Goal: Task Accomplishment & Management: Complete application form

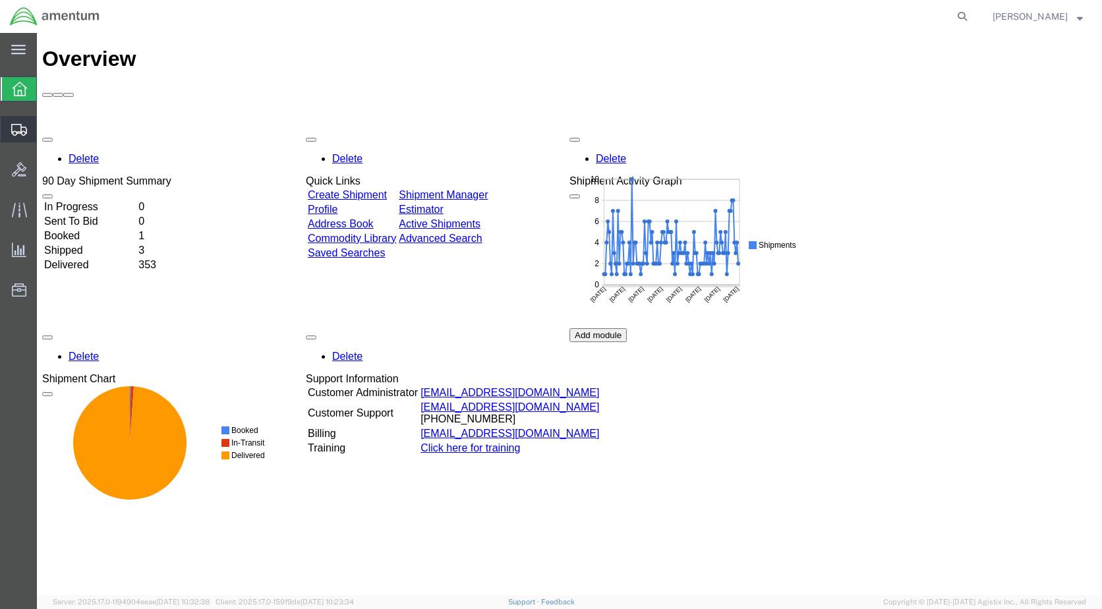
click at [0, 0] on span "Create Shipment" at bounding box center [0, 0] width 0 height 0
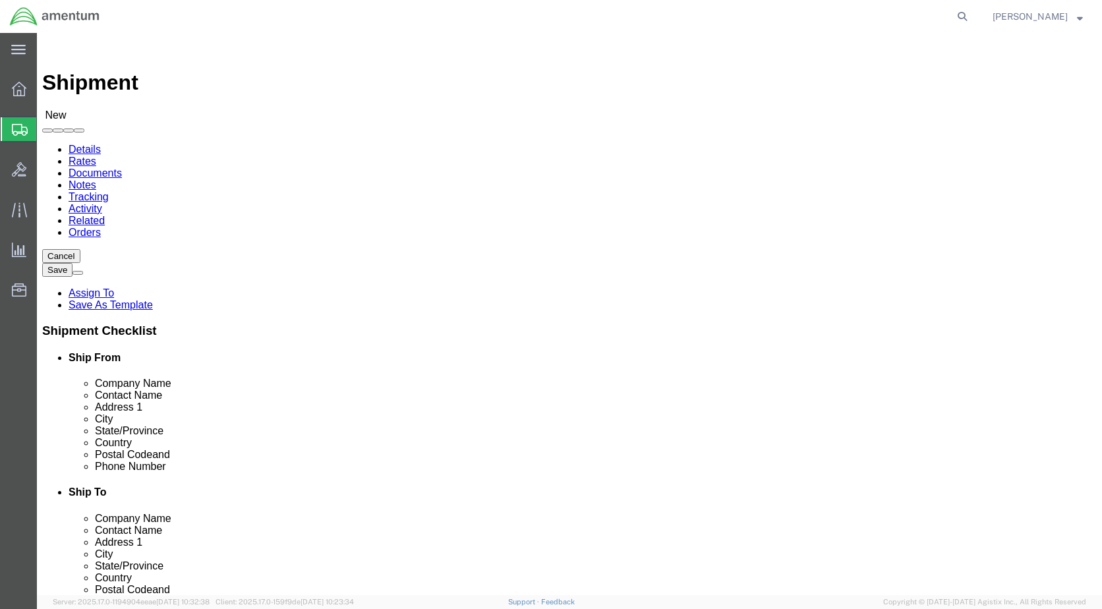
select select
select select "49918"
select select "WA"
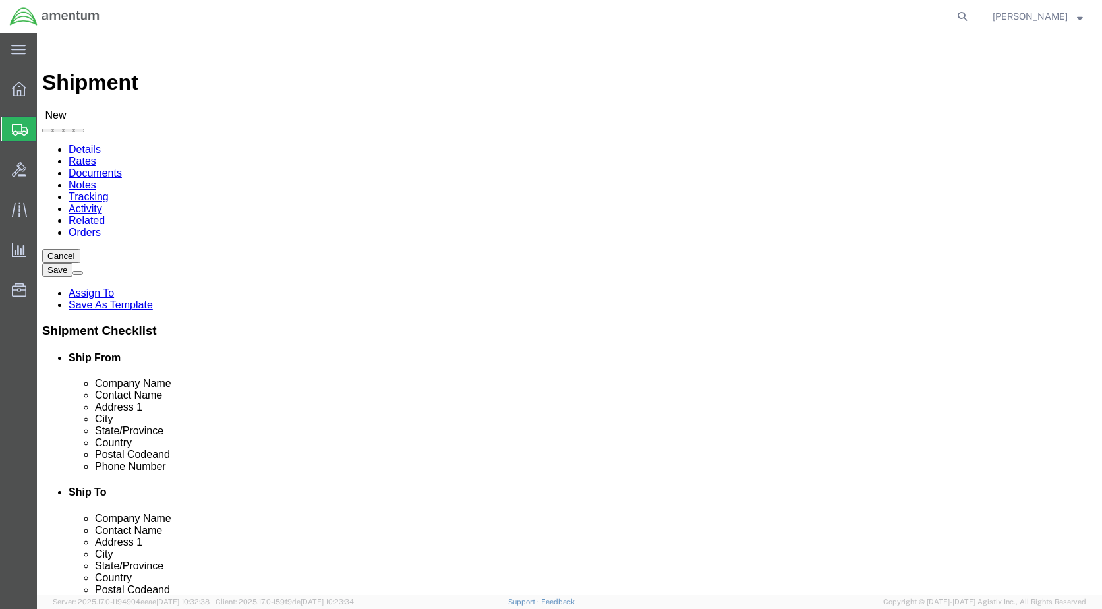
scroll to position [2768, 0]
select select "49933"
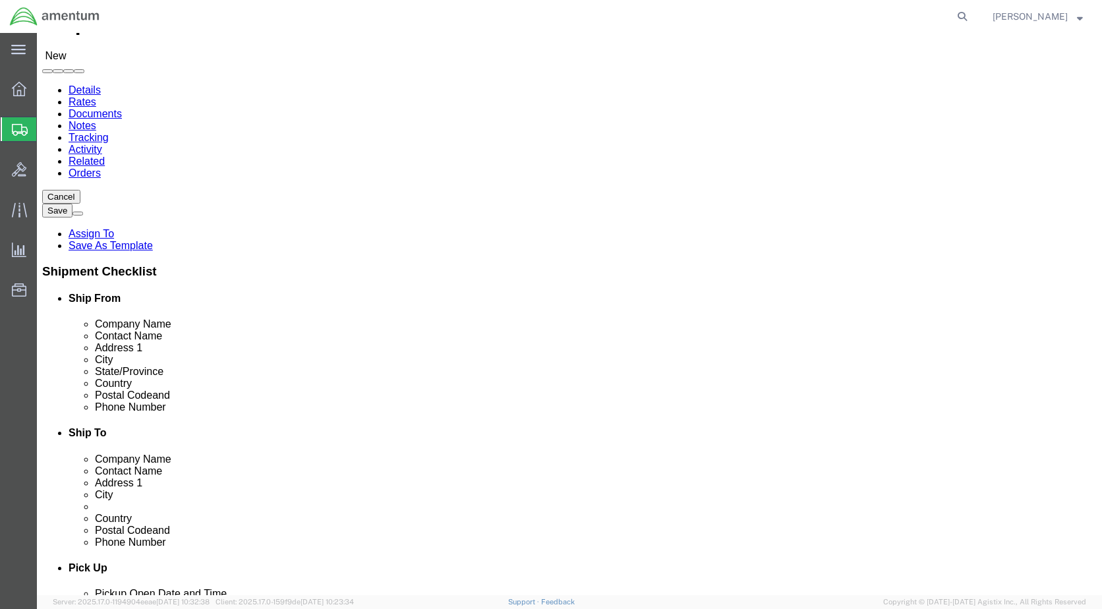
scroll to position [264, 0]
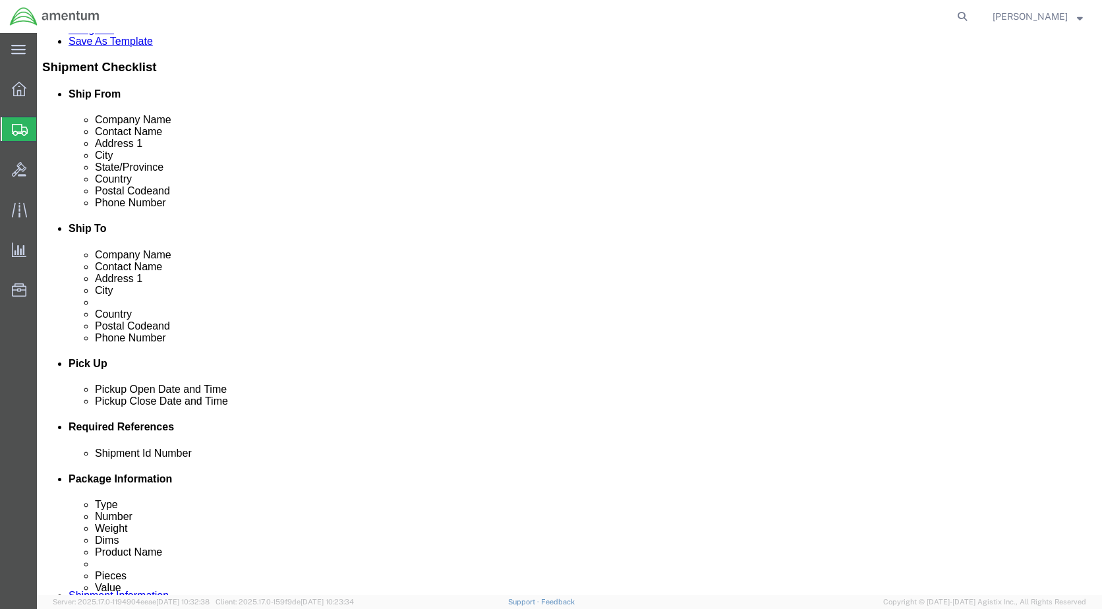
drag, startPoint x: 252, startPoint y: 428, endPoint x: 235, endPoint y: 430, distance: 18.0
click div "[DATE] 10:00 AM"
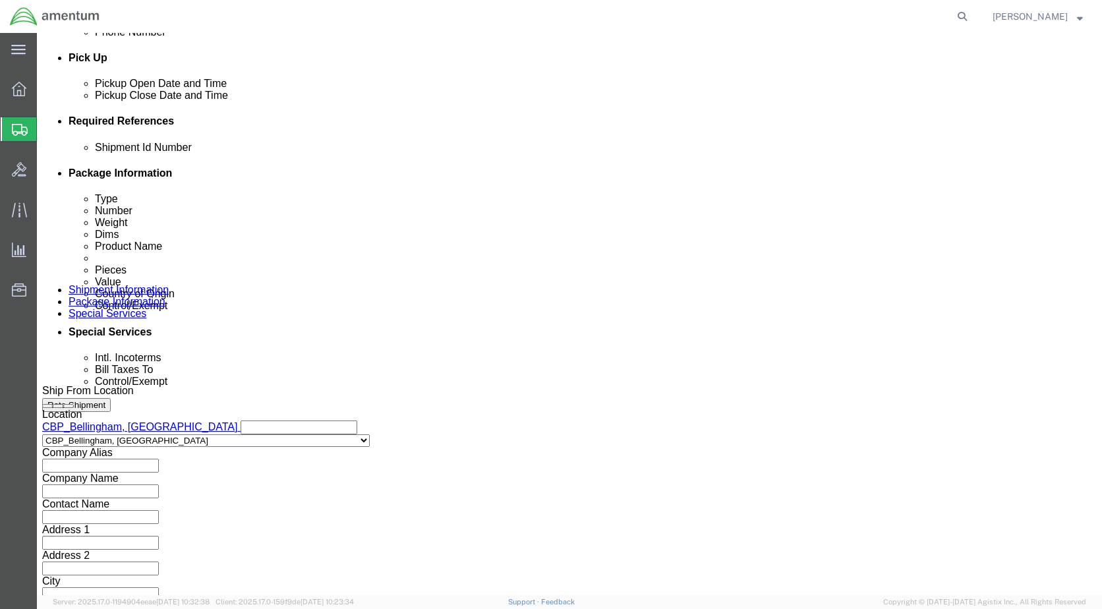
type input "3:00 PM"
click div "Close Time 3:00 PM [DATE] 10:00 AM - [DATE] 10:00 AM Cancel Apply"
click button "Apply"
click input "text"
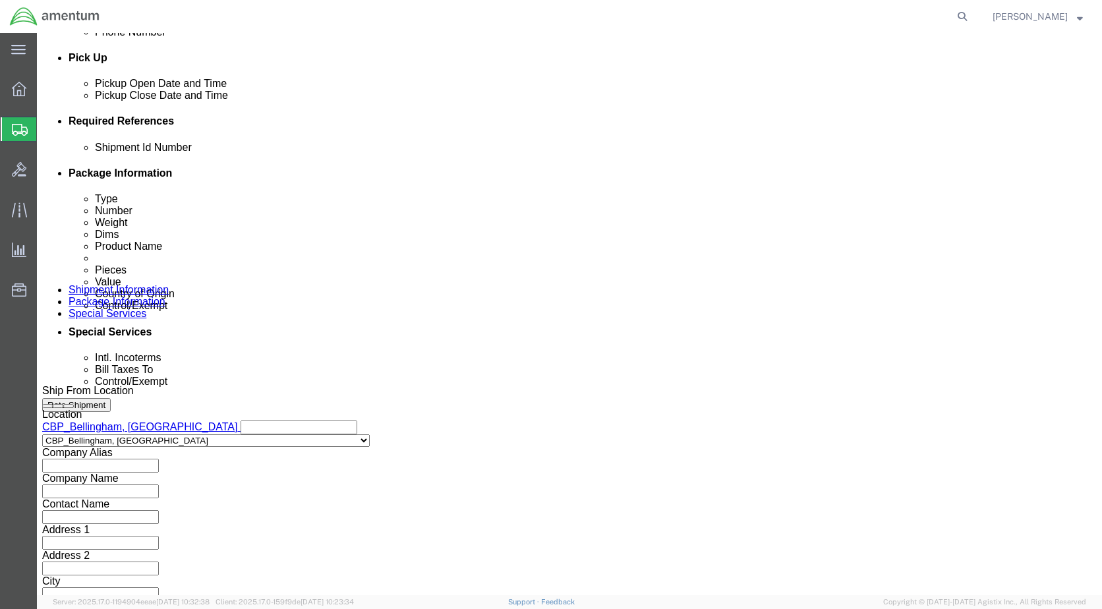
type input "6118.03.03.2219.000.WBE.0000"
click button "Add reference"
click select "Select Account Type Activity ID Airline Appointment Number ASN Batch Request # …"
select select "DEPT"
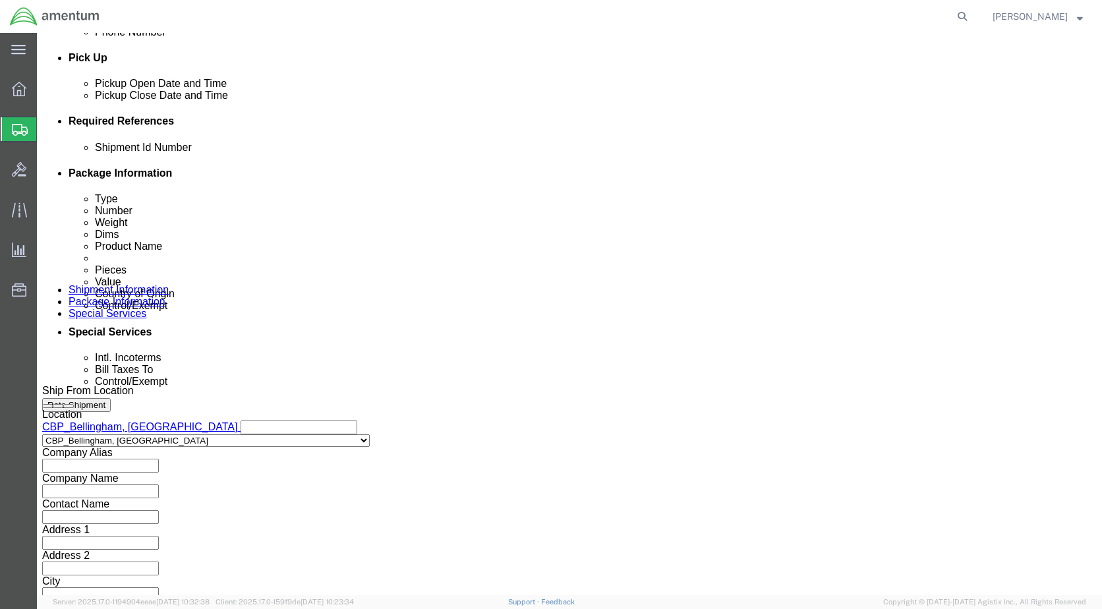
click select "Select Account Type Activity ID Airline Appointment Number ASN Batch Request # …"
click input "text"
type input "CBP"
click button "Add reference"
click select "Select Account Type Activity ID Airline Appointment Number ASN Batch Request # …"
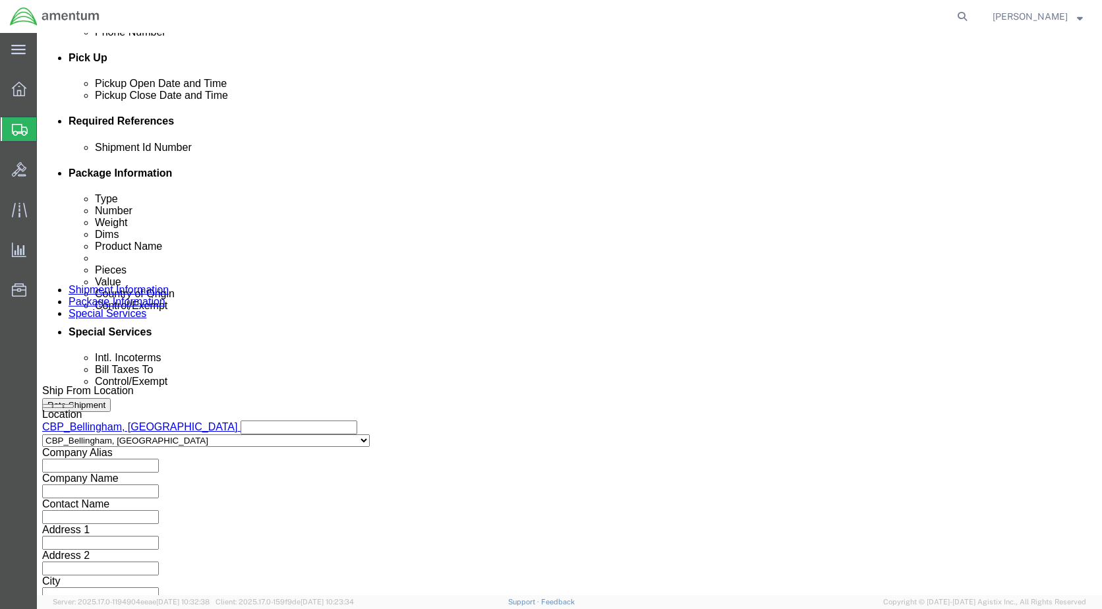
select select "CUSTREF"
click select "Select Account Type Activity ID Airline Appointment Number ASN Batch Request # …"
click input "text"
type input "3"
type input "325686"
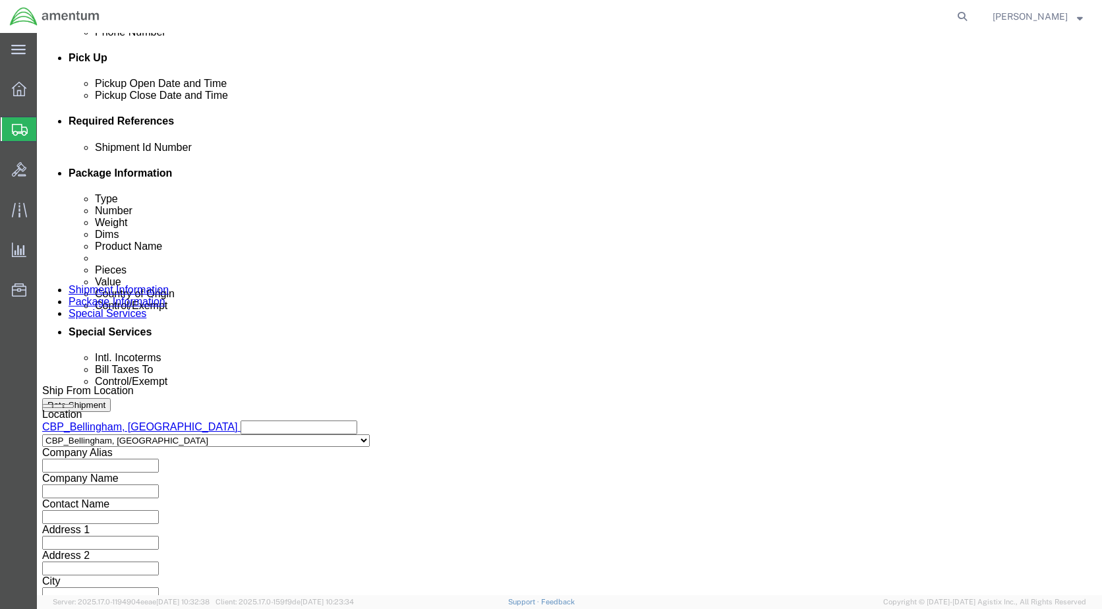
click button "Continue"
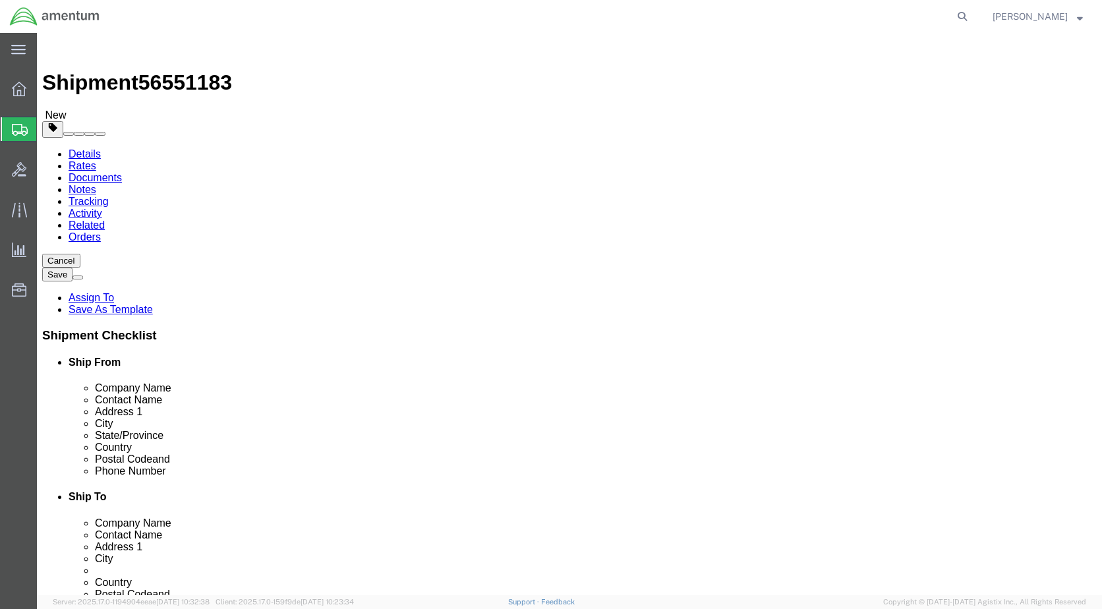
drag, startPoint x: 310, startPoint y: 243, endPoint x: 304, endPoint y: 249, distance: 8.9
click select "Select BCK Boxes Bale(s) Basket(s) Bolt(s) Bottle(s) Buckets Bulk Bundle(s) Can…"
select select "SBX"
click select "Select BCK Boxes Bale(s) Basket(s) Bolt(s) Bottle(s) Buckets Bulk Bundle(s) Can…"
type input "12.25"
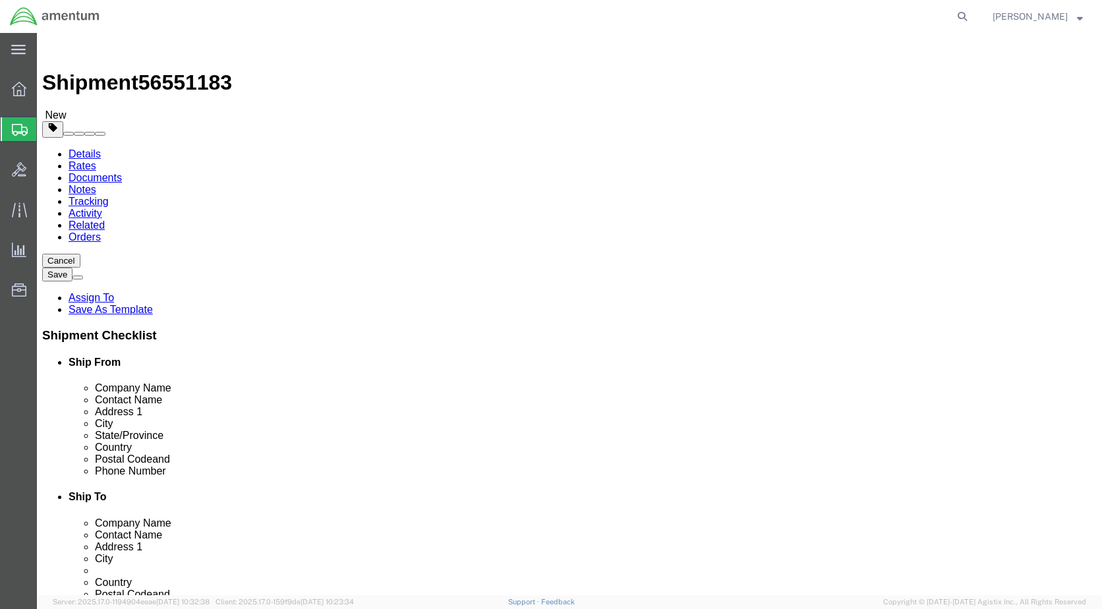
type input "11.00"
type input "1.50"
drag, startPoint x: 162, startPoint y: 314, endPoint x: 145, endPoint y: 321, distance: 18.6
click div "0.00 Select kgs lbs"
type input "1.00"
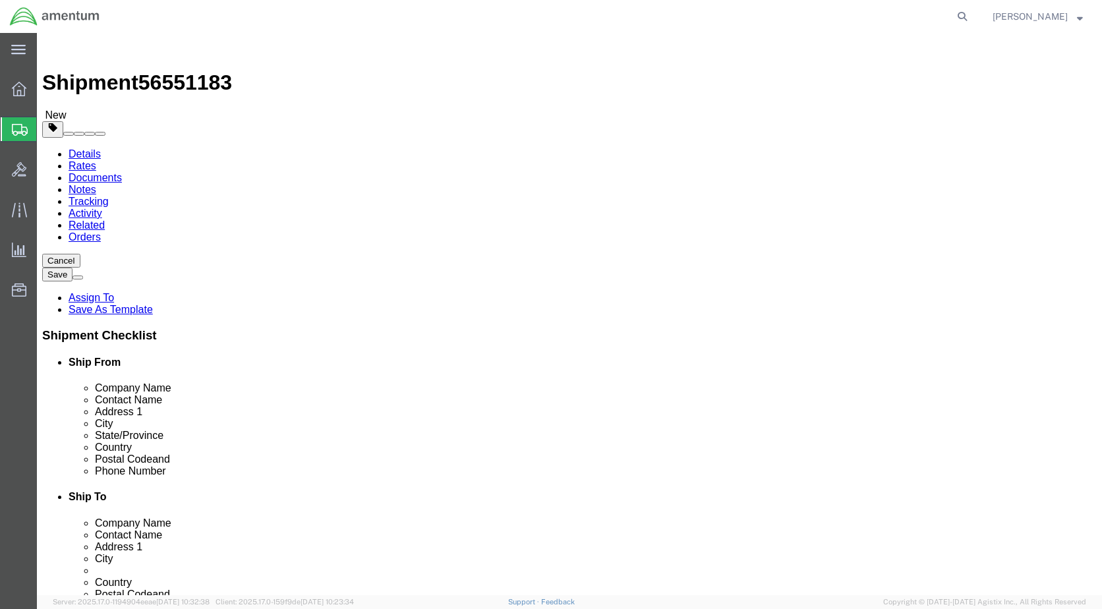
click link "Add Content"
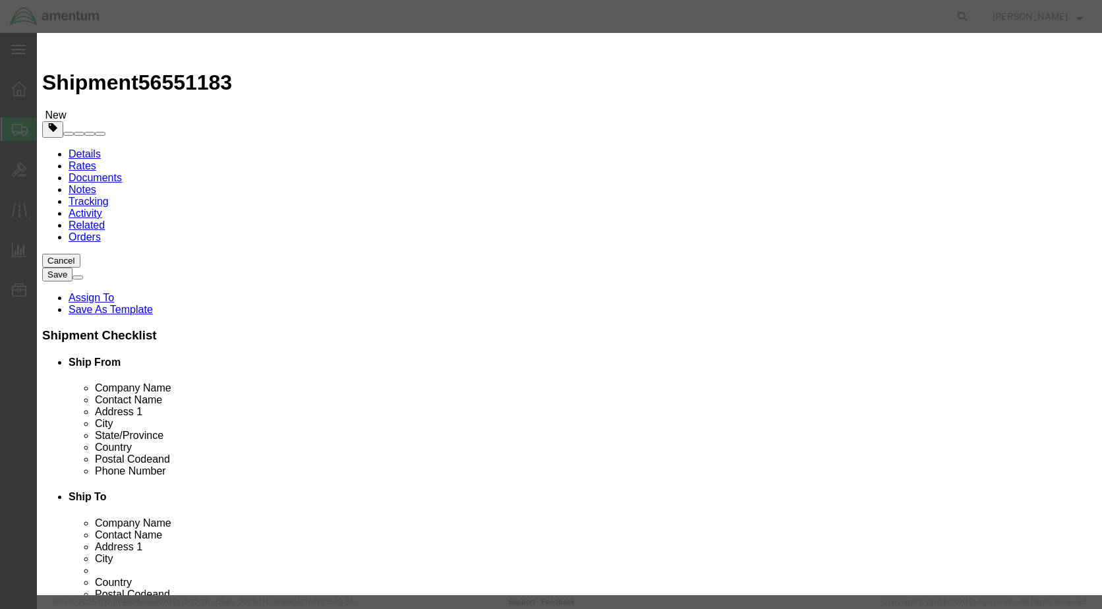
click input "text"
type input "SEAL"
type input "1"
type input "50.00"
click button "Save & Close"
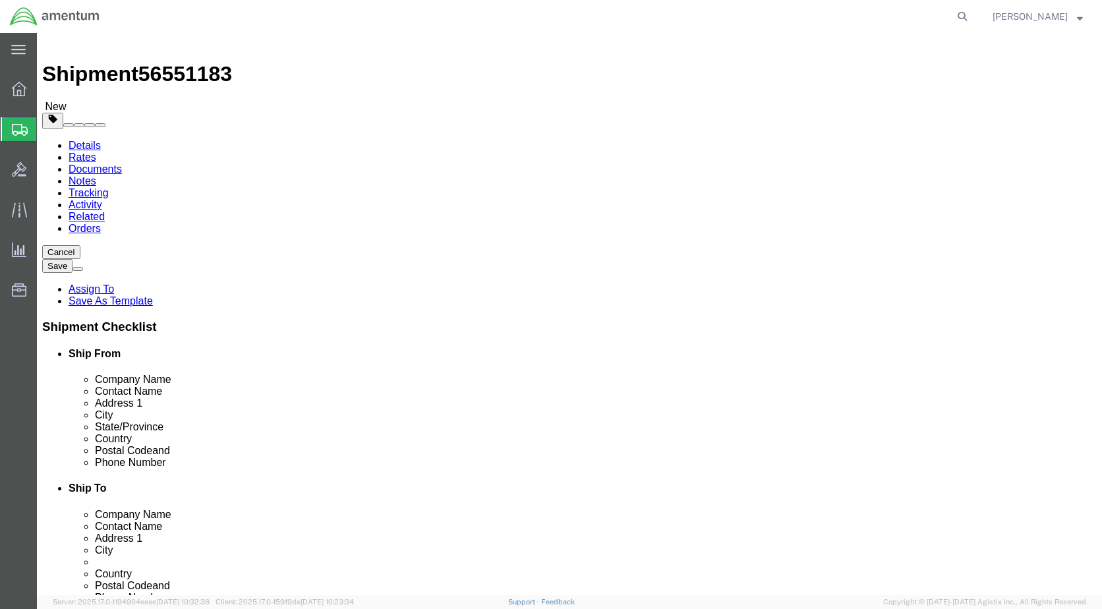
scroll to position [13, 0]
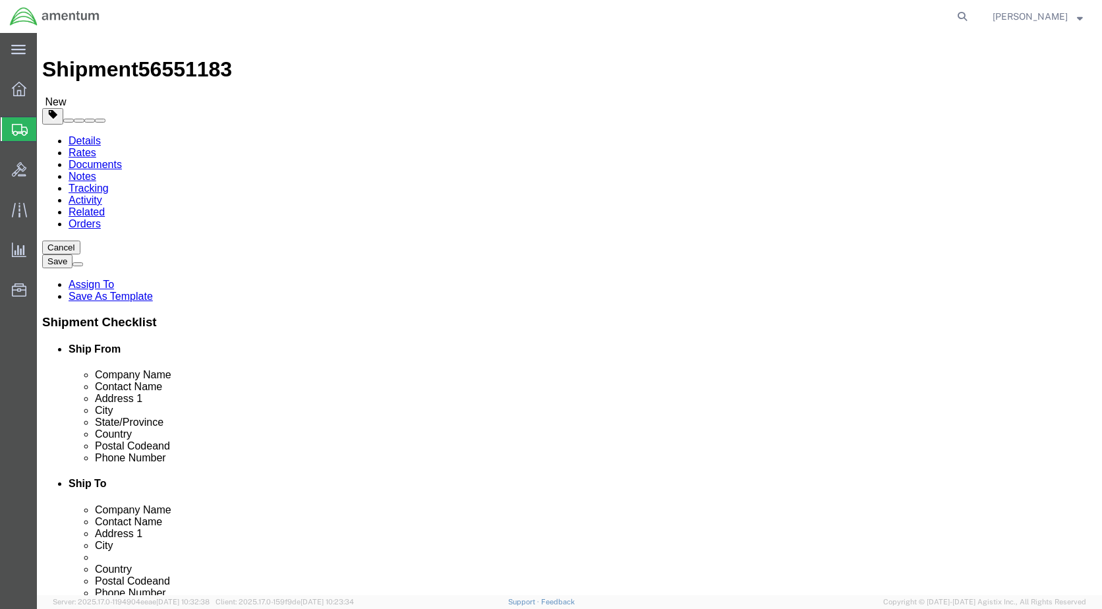
click div "Pieces: 1.00 Each Total value: 50.00 USD"
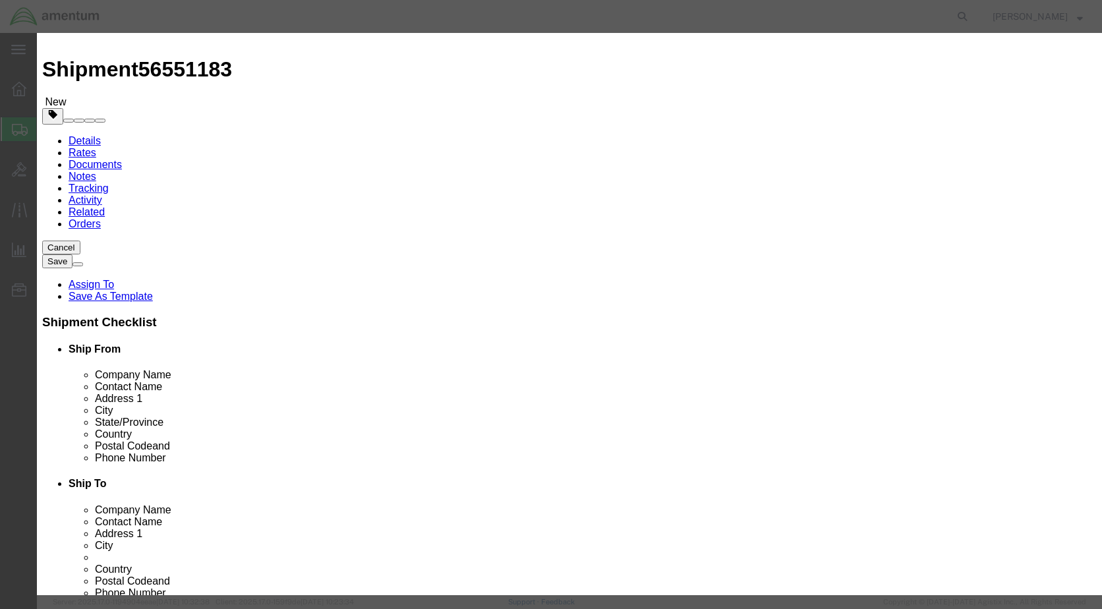
click input "text"
drag, startPoint x: 368, startPoint y: 257, endPoint x: 370, endPoint y: 250, distance: 6.7
click button "Close"
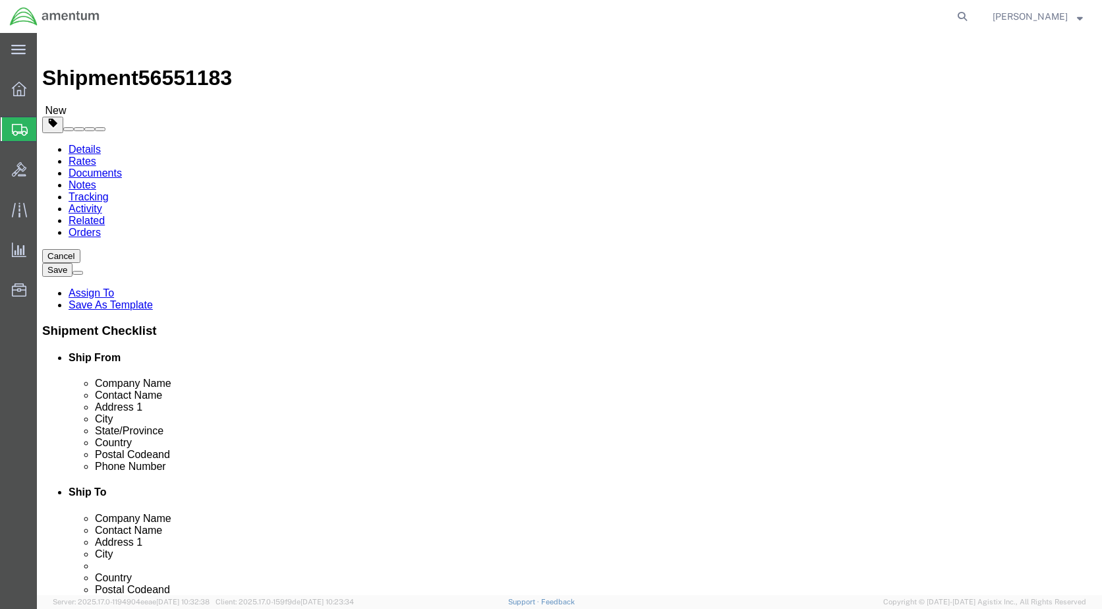
scroll to position [0, 0]
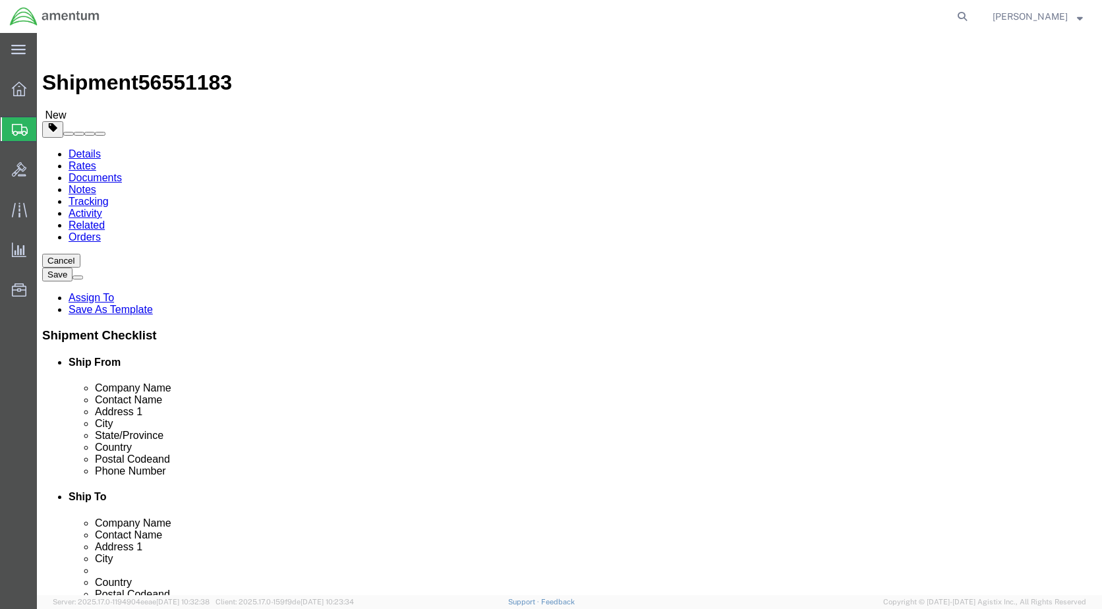
click dd "1.00 Each"
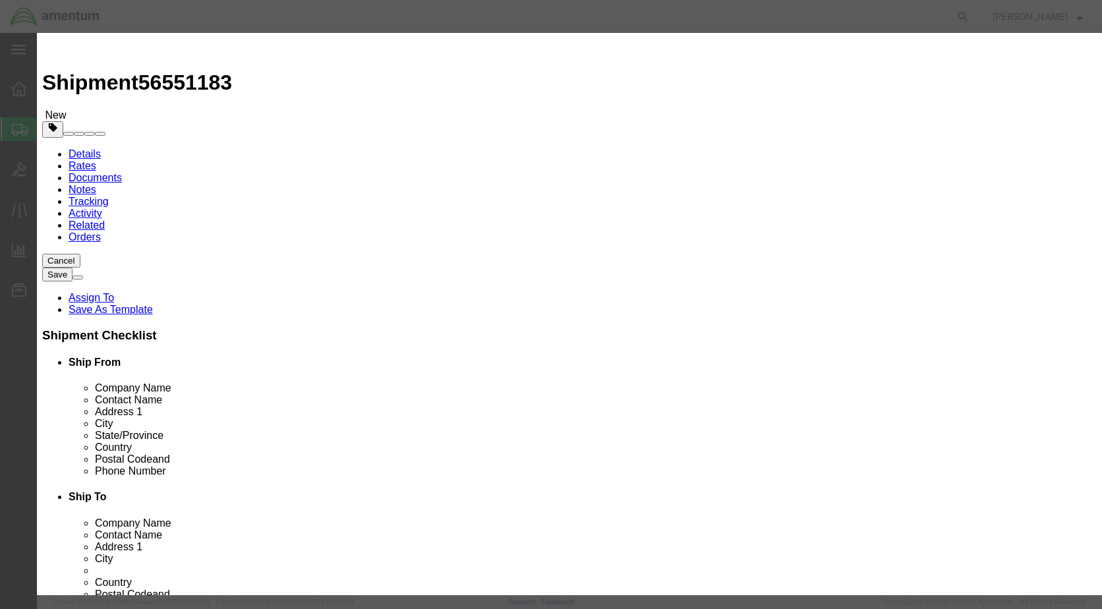
click select "Select [GEOGRAPHIC_DATA] [GEOGRAPHIC_DATA] [GEOGRAPHIC_DATA] [GEOGRAPHIC_DATA] …"
select select "US"
click select "Select [GEOGRAPHIC_DATA] [GEOGRAPHIC_DATA] [GEOGRAPHIC_DATA] [GEOGRAPHIC_DATA] …"
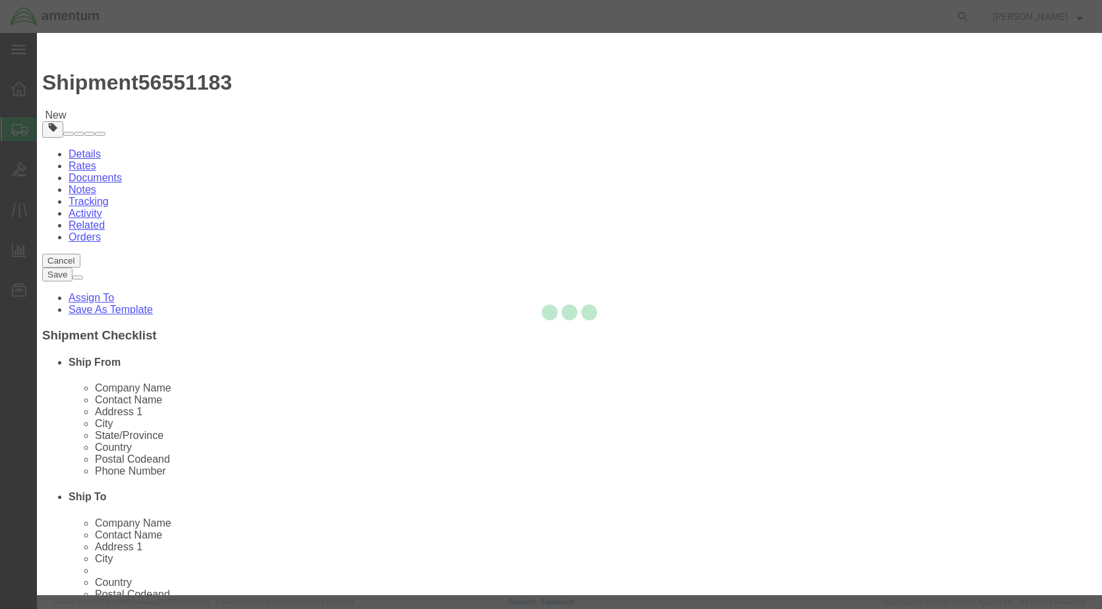
type input "0000000000"
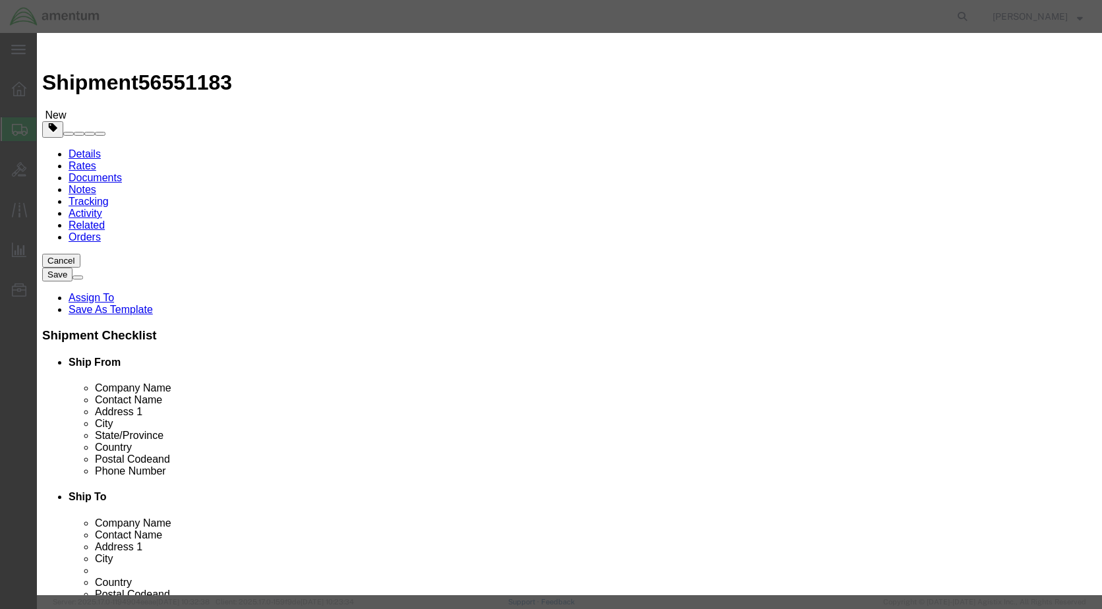
click input "text"
type input "00000"
click select "Select ATF BIS DEA EPA FDA FTR ITAR OFAC Other (OPA)"
select select "FTR"
click select "Select ATF BIS DEA EPA FDA FTR ITAR OFAC Other (OPA)"
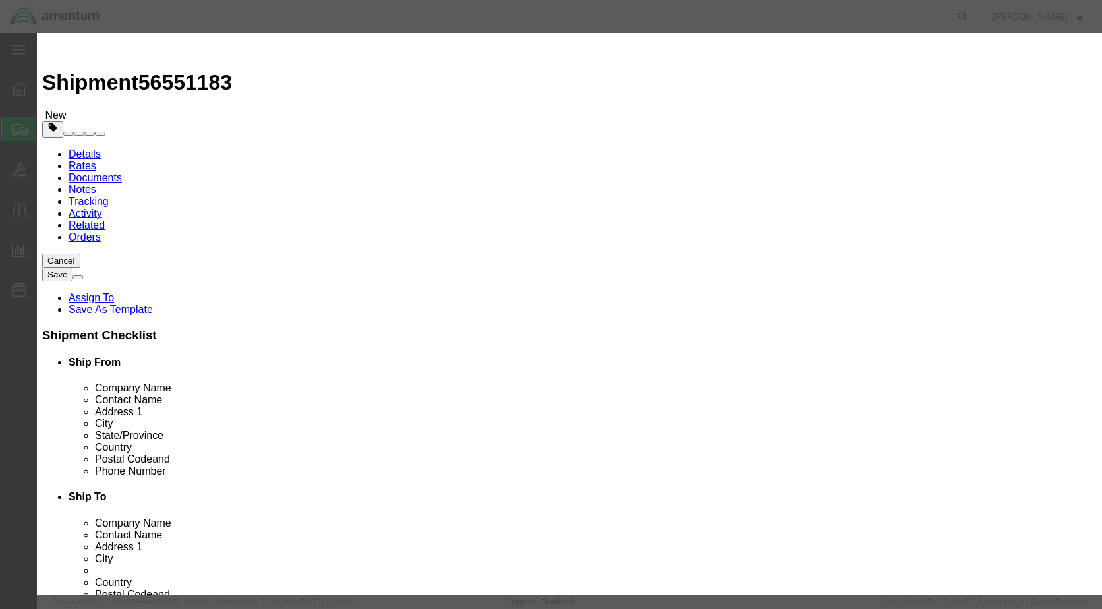
click select "Select 30.2(d)(2) 30.36 30.37(a) 30.37(f) 30.37(g) 30.37(h) 30.37(i) 30.37(j) 3…"
select select "30.37(a)"
click select "Select 30.2(d)(2) 30.36 30.37(a) 30.37(f) 30.37(g) 30.37(h) 30.37(i) 30.37(j) 3…"
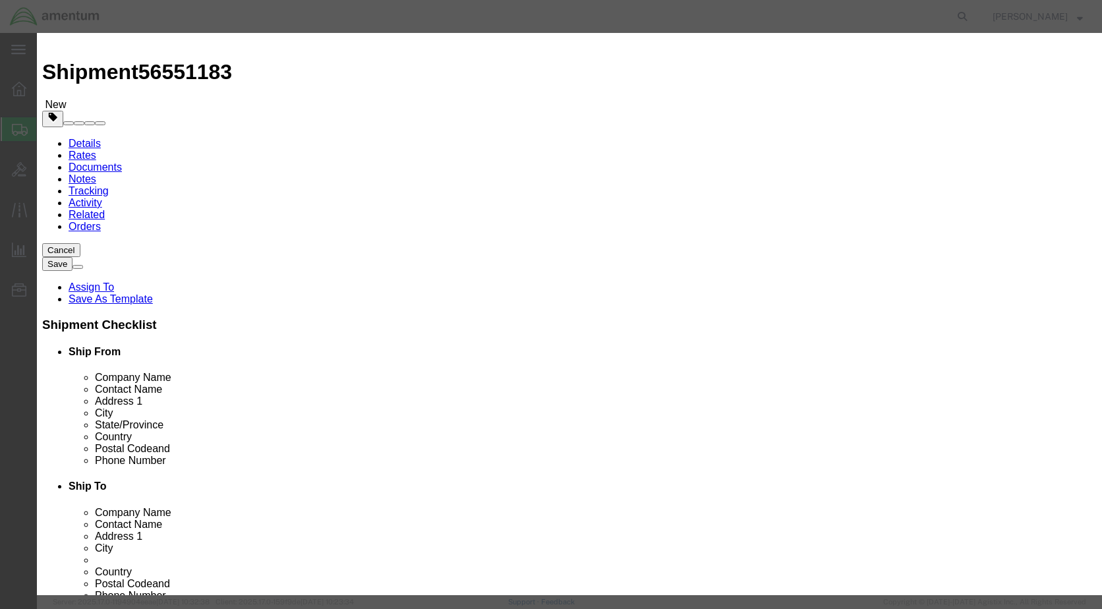
scroll to position [13, 0]
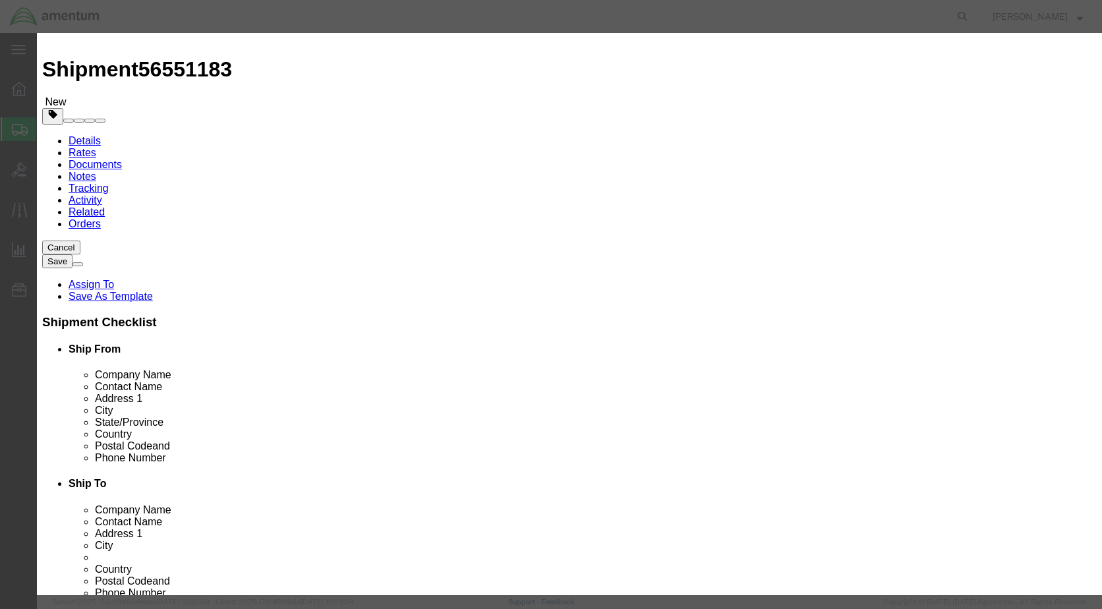
click button "Save & Close"
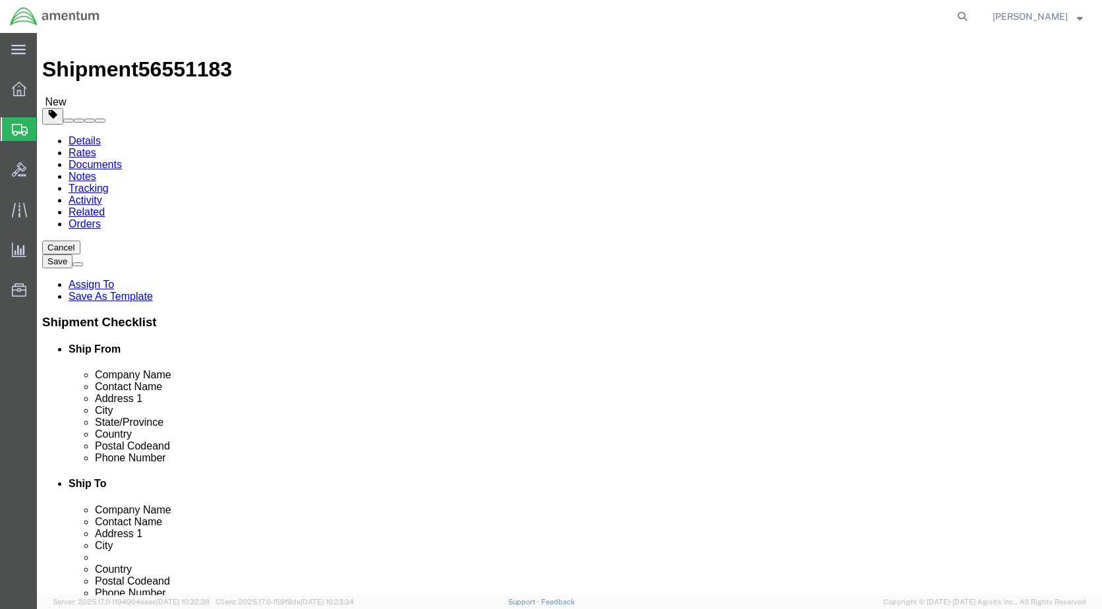
click button "Rate Shipment"
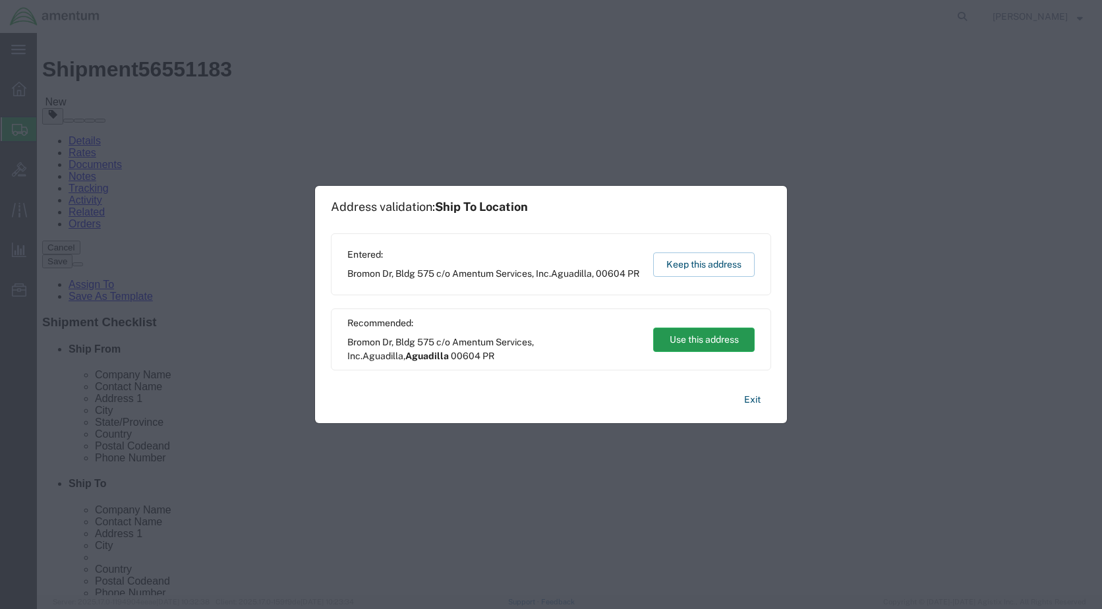
click at [682, 337] on button "Use this address" at bounding box center [704, 340] width 102 height 24
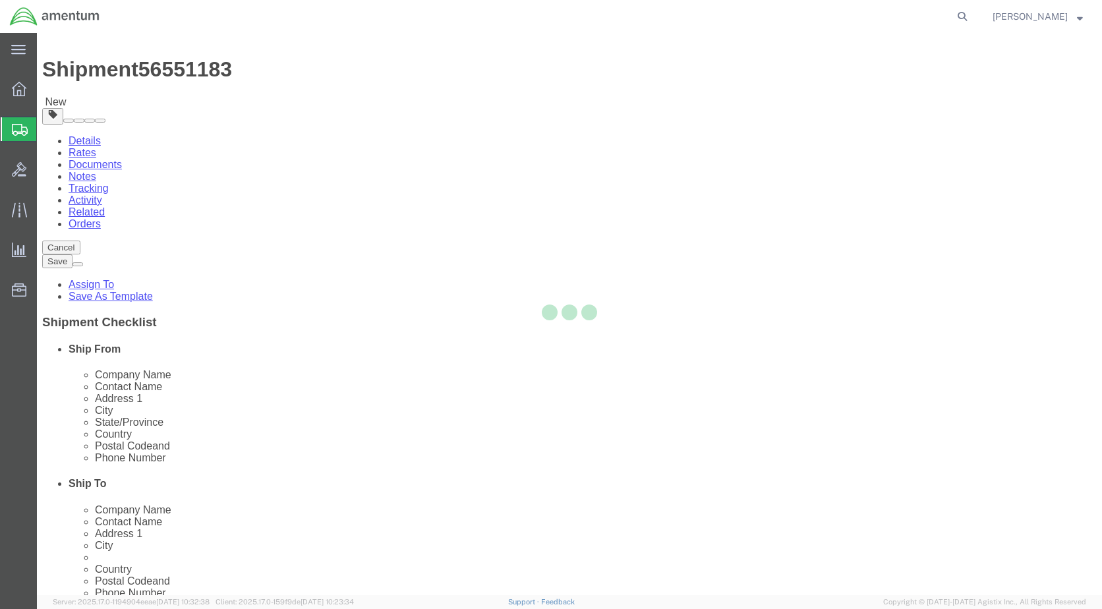
select select
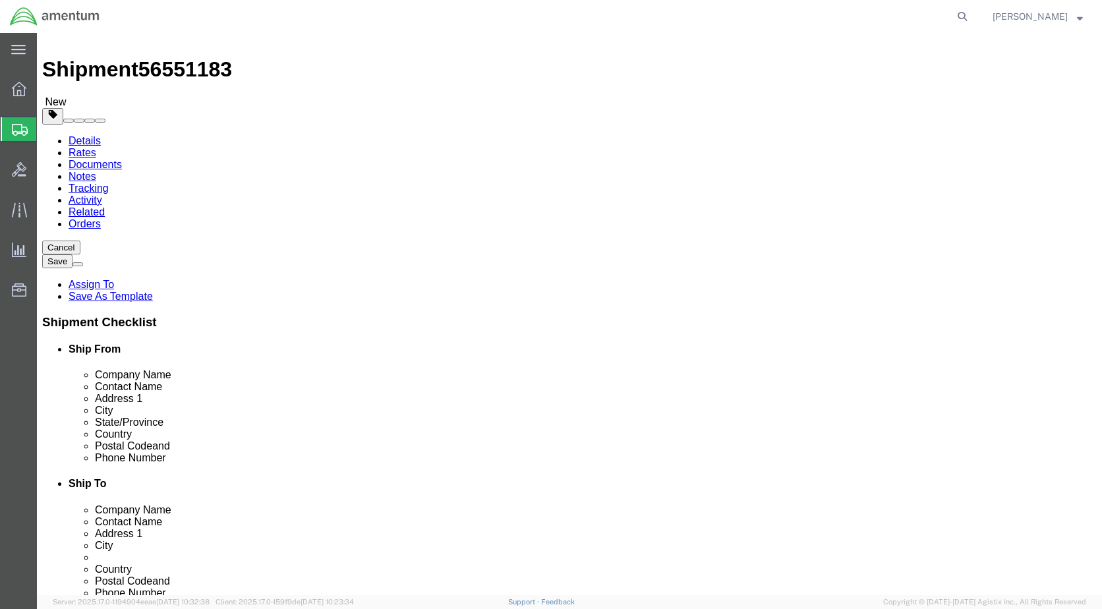
click li "Control/Exemption is required for US-Export Content types"
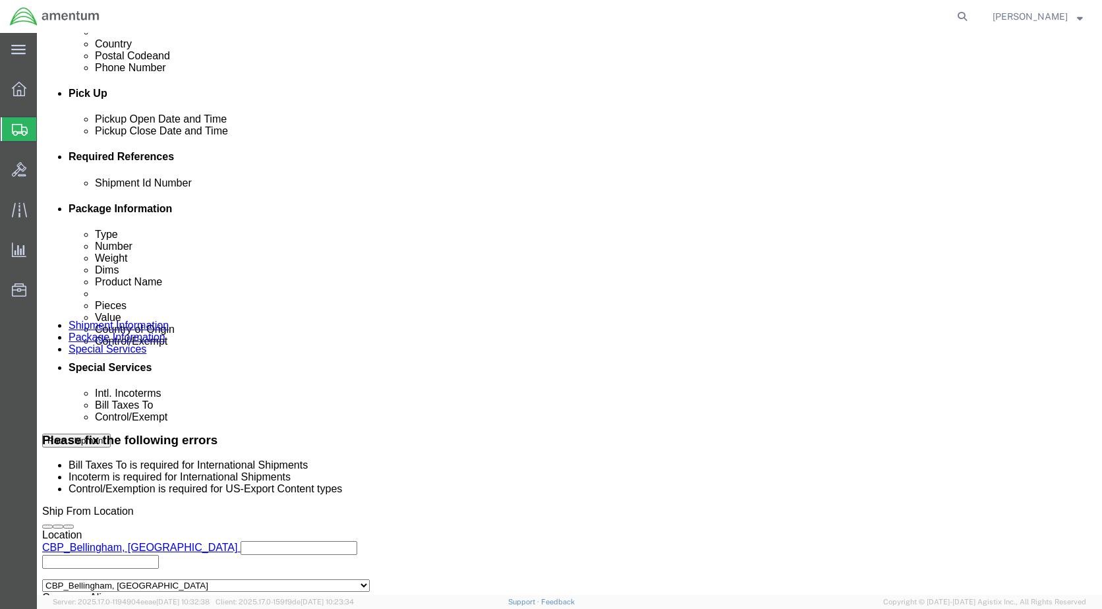
scroll to position [540, 0]
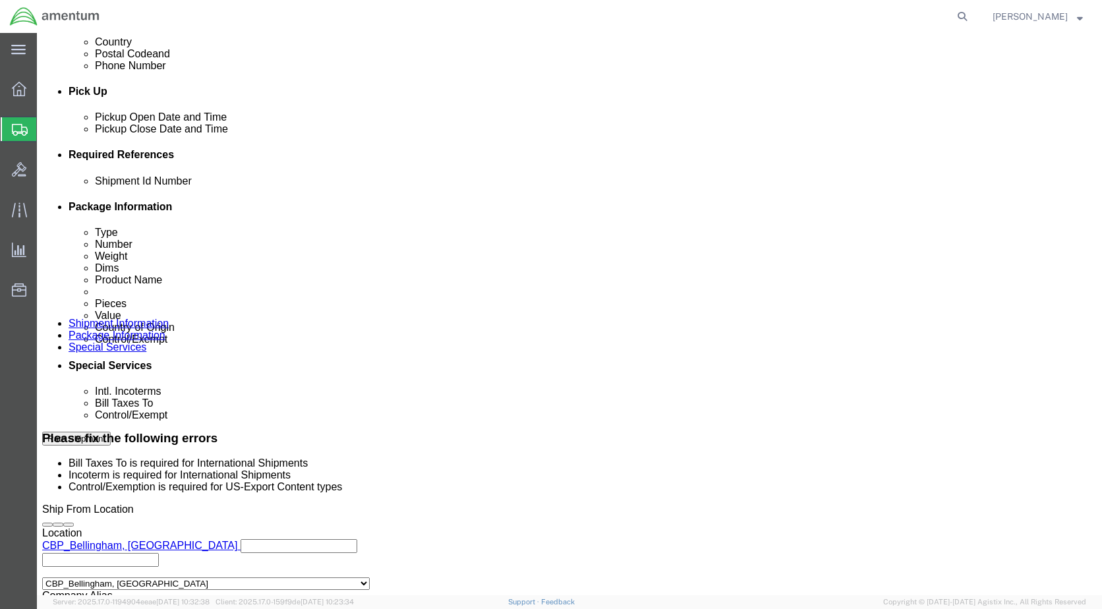
click select "Select Buyer Cost Center Department Operations Number Order Number Sales Person"
select select "COSTCENTER"
click select "Select Buyer Cost Center Department Operations Number Order Number Sales Person"
click select "Select Gift Personal Effects Repair/Warranty Return Sample Sold Temporary/Not S…"
select select "SOLD"
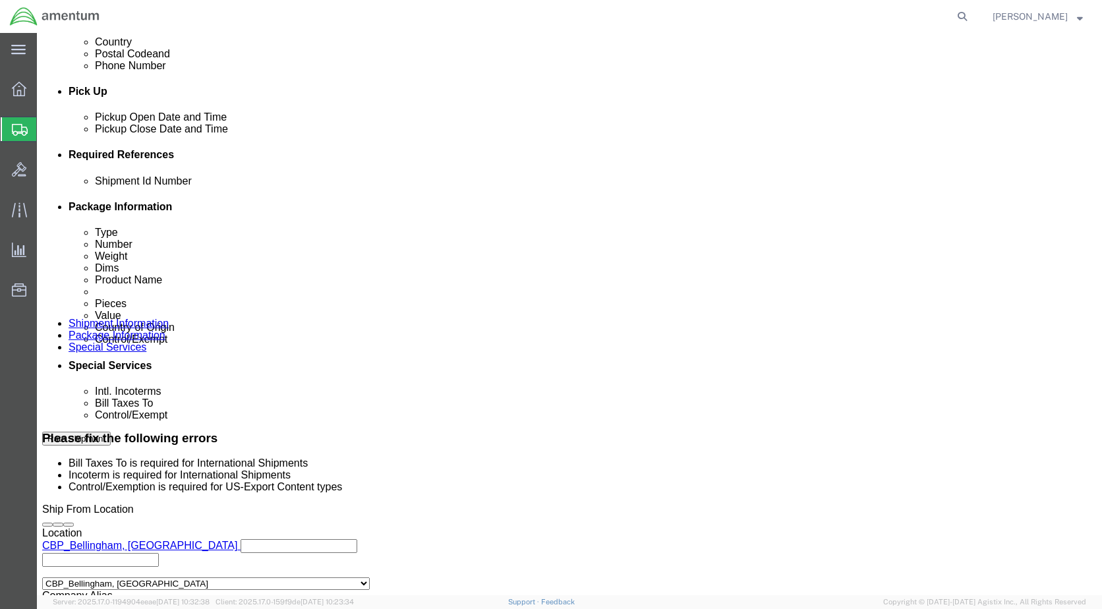
click select "Select Gift Personal Effects Repair/Warranty Return Sample Sold Temporary/Not S…"
click select "Select Recipient Account Sender/Shipper Third Party Account"
select select "SHIP"
click select "Select Recipient Account Sender/Shipper Third Party Account"
click select "Select Carriage Insurance Paid Carriage Paid To Cost and Freight Cost Insurance…"
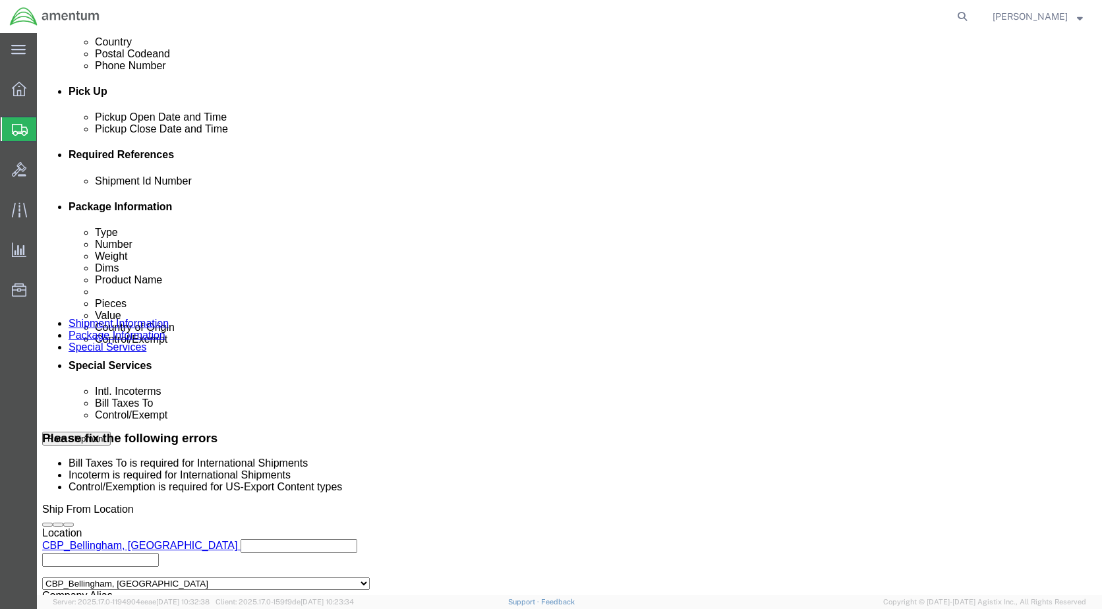
select select "DDP"
click select "Select Carriage Insurance Paid Carriage Paid To Cost and Freight Cost Insurance…"
select select "SHIP"
click select "Select Recipient Account Sender/Shipper Third Party Account"
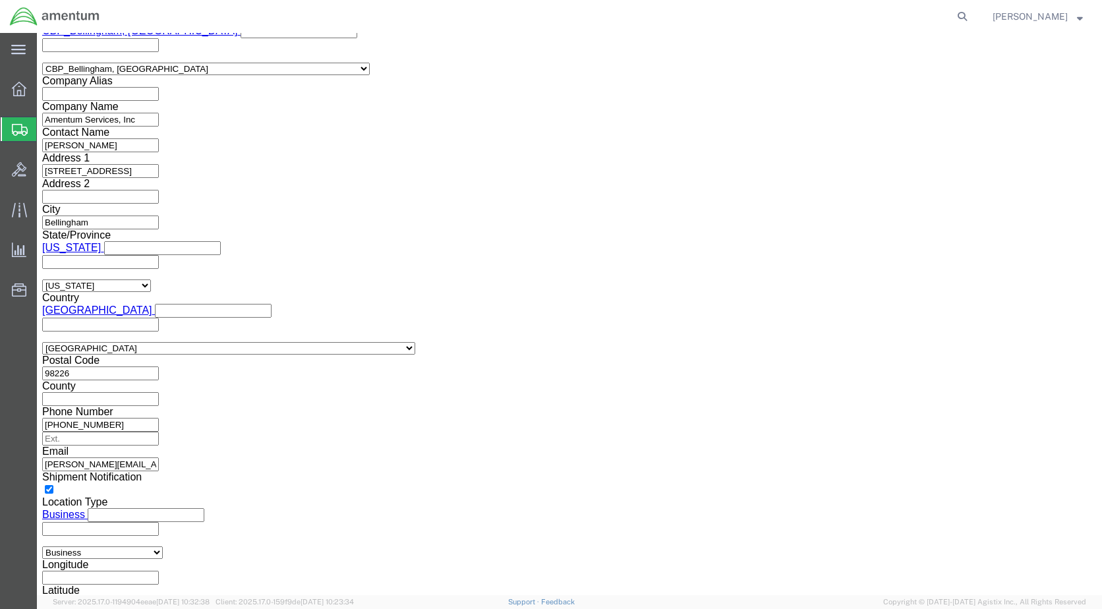
scroll to position [1068, 0]
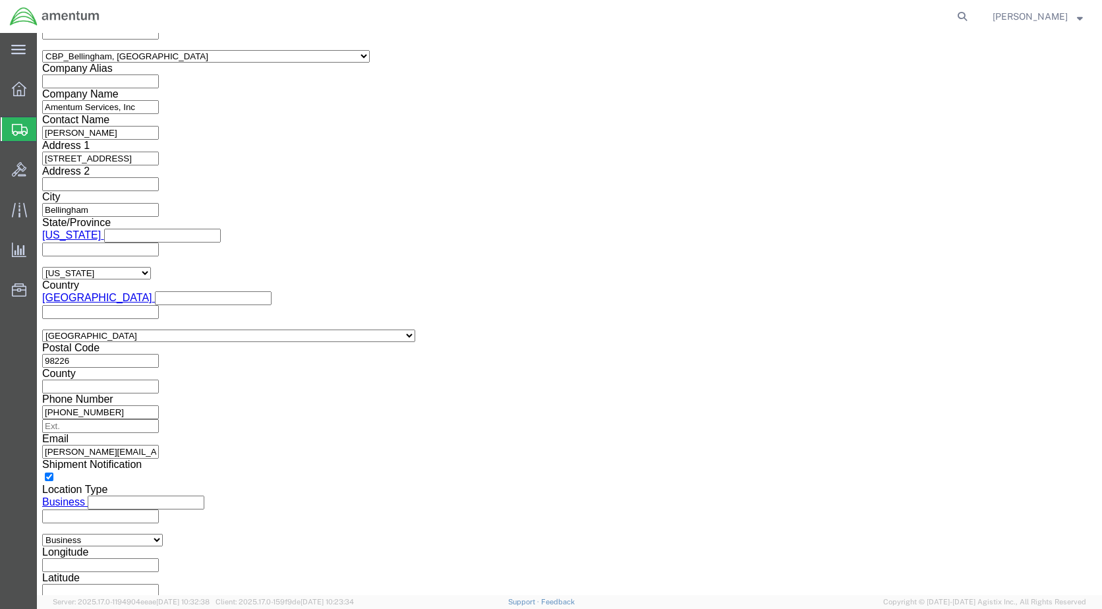
click select "Select ATF BIS DEA EPA FDA FTR ITAR OFAC Other (OPA)"
select select "FTR"
click select "Select ATF BIS DEA EPA FDA FTR ITAR OFAC Other (OPA)"
click select "Select 30.2(d)(2) 30.36 30.37(a) 30.37(f) 30.37(g) 30.37(h) 30.37(i) 30.37(j) 3…"
select select "30.37(a)"
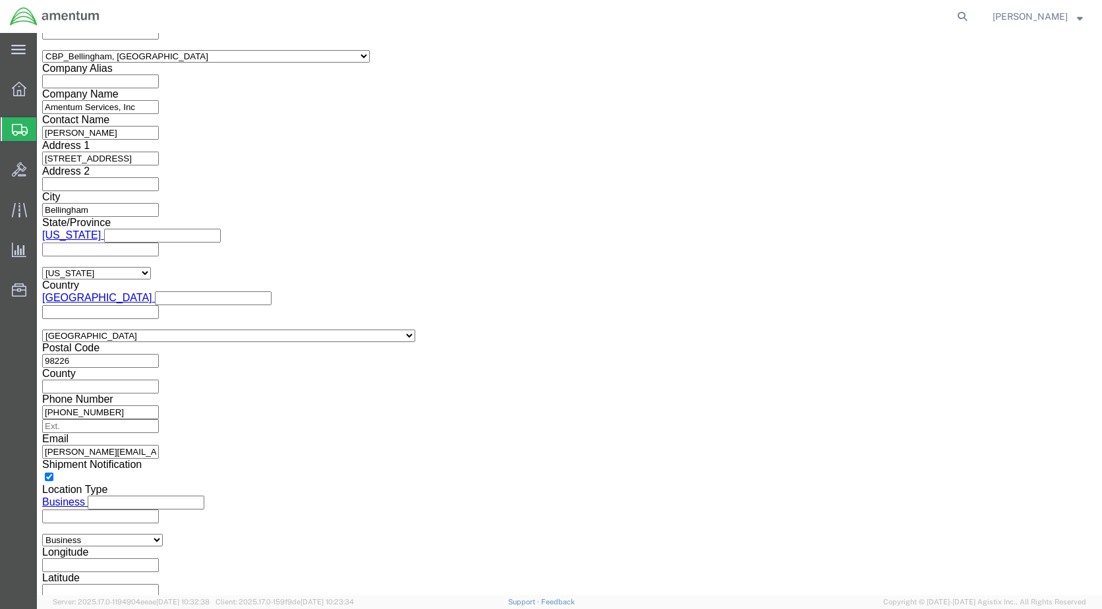
click select "Select 30.2(d)(2) 30.36 30.37(a) 30.37(f) 30.37(g) 30.37(h) 30.37(i) 30.37(j) 3…"
click select "Select AES-Direct EEI Carrier File EEI EEI Exempt"
select select "EXEM"
click select "Select AES-Direct EEI Carrier File EEI EEI Exempt"
click button "Rate Shipment"
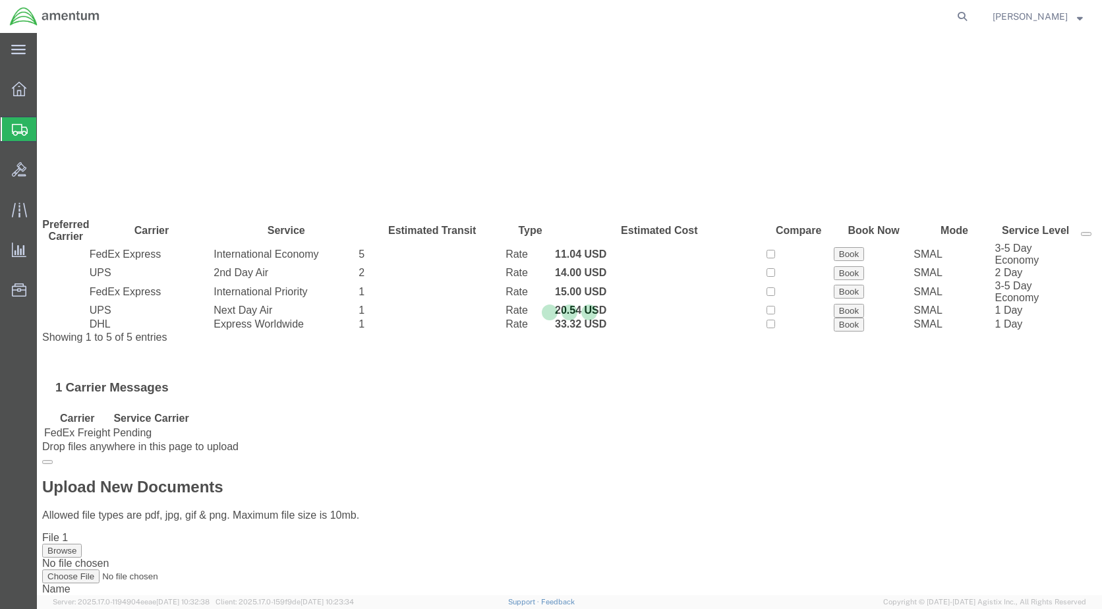
scroll to position [0, 0]
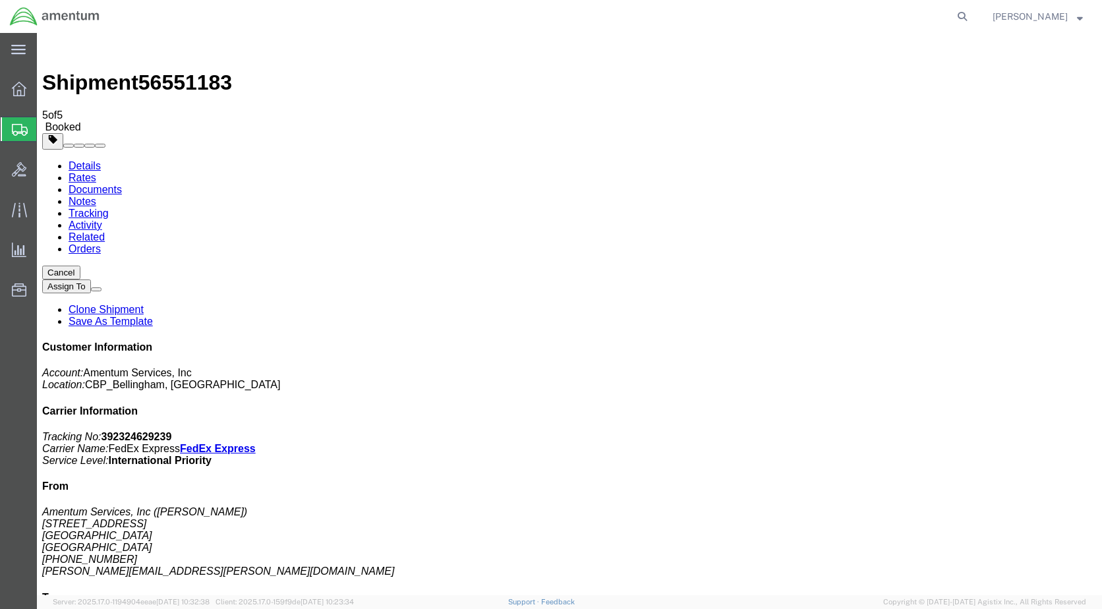
drag, startPoint x: 463, startPoint y: 235, endPoint x: 486, endPoint y: 274, distance: 45.0
click at [94, 160] on link "Details" at bounding box center [85, 165] width 32 height 11
click link "Schedule pickup request"
